Goal: Navigation & Orientation: Find specific page/section

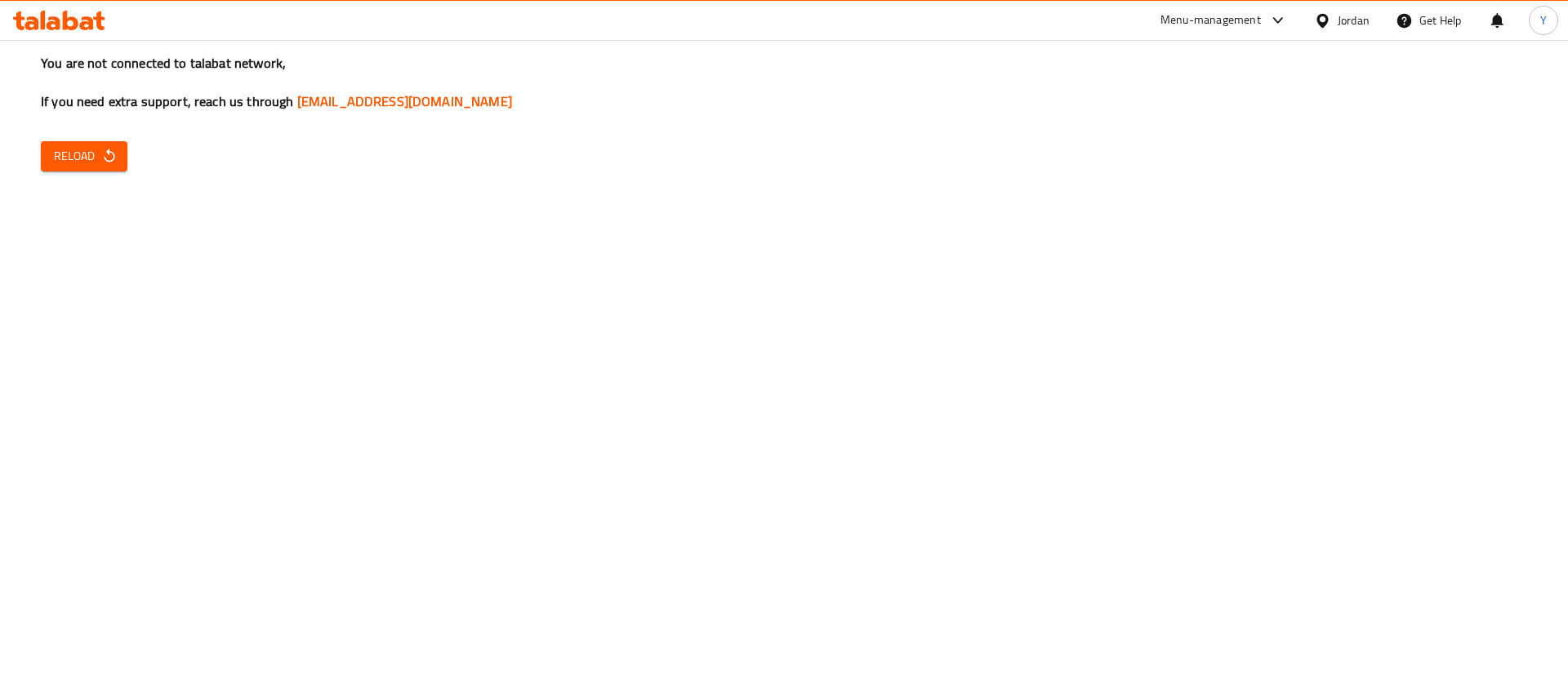
drag, startPoint x: 717, startPoint y: 381, endPoint x: 674, endPoint y: 378, distance: 43.1
click at [709, 381] on div "You are not connected to talabat network, If you need extra support, reach us t…" at bounding box center [784, 337] width 1568 height 675
click at [119, 151] on button "Reload" at bounding box center [84, 155] width 87 height 30
click at [108, 163] on icon "button" at bounding box center [109, 155] width 16 height 16
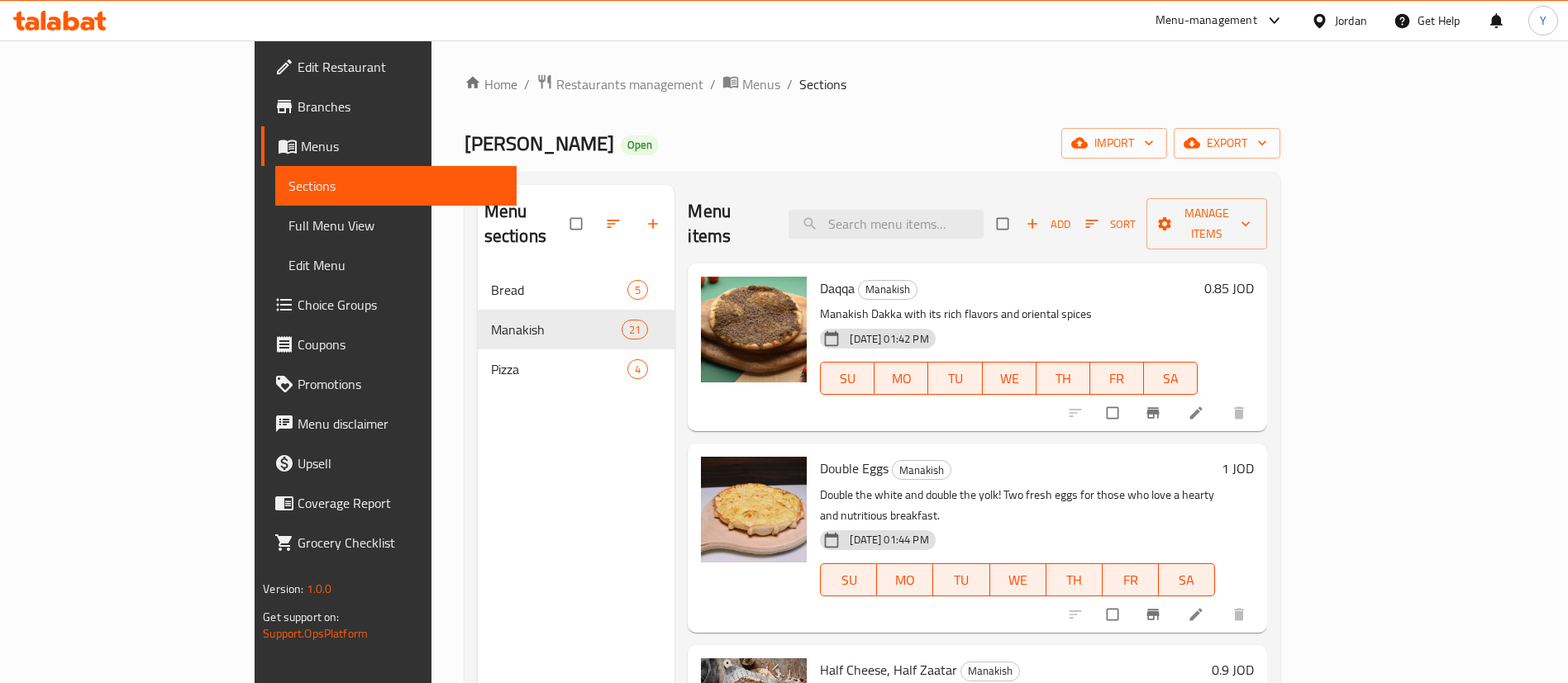
click at [95, 35] on div at bounding box center [60, 21] width 120 height 33
click at [63, 19] on icon at bounding box center [61, 21] width 94 height 20
